Goal: Check status: Check status

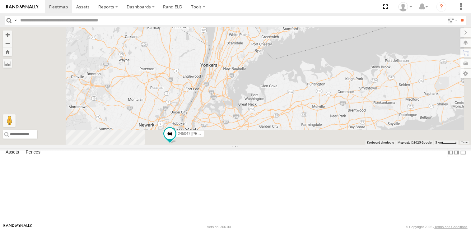
drag, startPoint x: 262, startPoint y: 174, endPoint x: 338, endPoint y: 61, distance: 135.8
click at [338, 61] on div "245047 [PERSON_NAME] 245048 [PERSON_NAME]" at bounding box center [235, 86] width 471 height 118
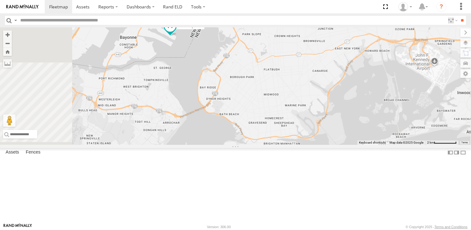
drag, startPoint x: 262, startPoint y: 120, endPoint x: 274, endPoint y: 163, distance: 43.8
click at [274, 145] on div "245047 [PERSON_NAME] 245048 [PERSON_NAME]" at bounding box center [235, 86] width 471 height 118
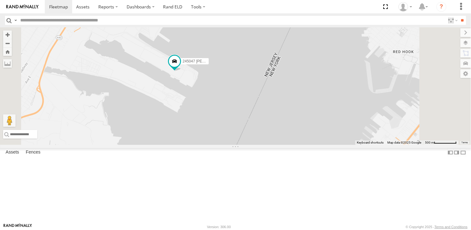
drag, startPoint x: 251, startPoint y: 106, endPoint x: 263, endPoint y: 165, distance: 59.9
click at [263, 145] on div "245047 [PERSON_NAME] 245048 [PERSON_NAME]" at bounding box center [235, 86] width 471 height 118
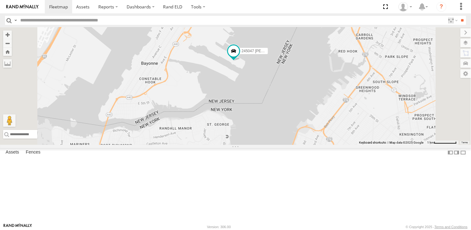
drag, startPoint x: 307, startPoint y: 134, endPoint x: 331, endPoint y: 148, distance: 27.5
click at [331, 145] on div "245047 [PERSON_NAME] 245048 [PERSON_NAME]" at bounding box center [235, 86] width 471 height 118
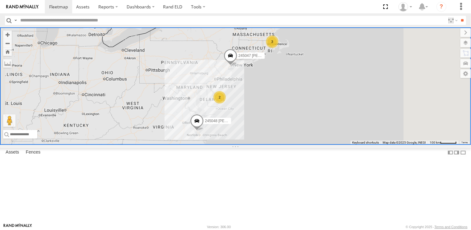
click at [187, 145] on div "245047 [PERSON_NAME] 245048 [PERSON_NAME] 3 2" at bounding box center [235, 86] width 471 height 118
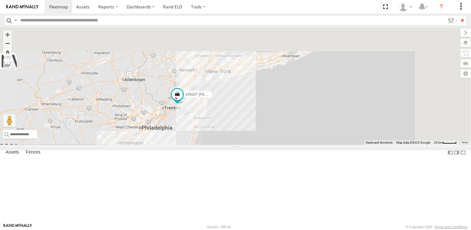
drag, startPoint x: 282, startPoint y: 91, endPoint x: 290, endPoint y: 225, distance: 134.6
click at [290, 225] on body at bounding box center [235, 115] width 471 height 230
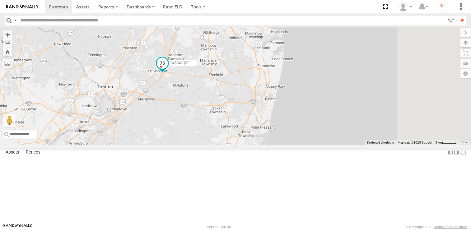
click at [168, 69] on span at bounding box center [162, 63] width 11 height 11
